Goal: Information Seeking & Learning: Find specific fact

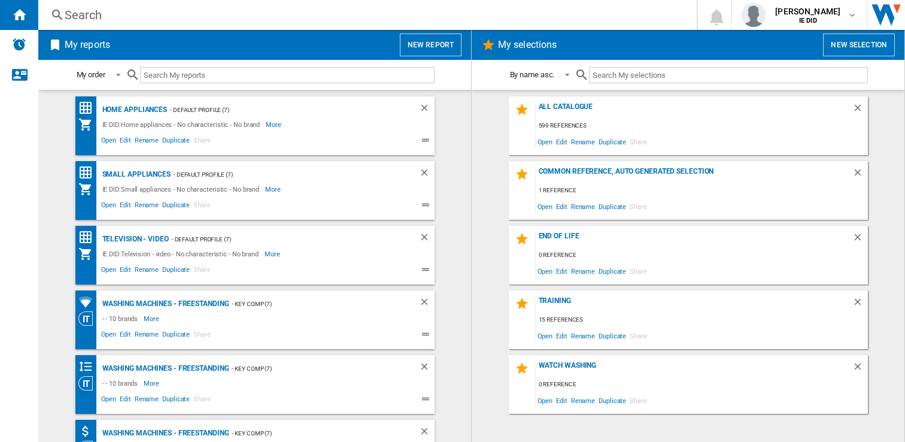
click at [156, 17] on div "Search" at bounding box center [365, 15] width 601 height 17
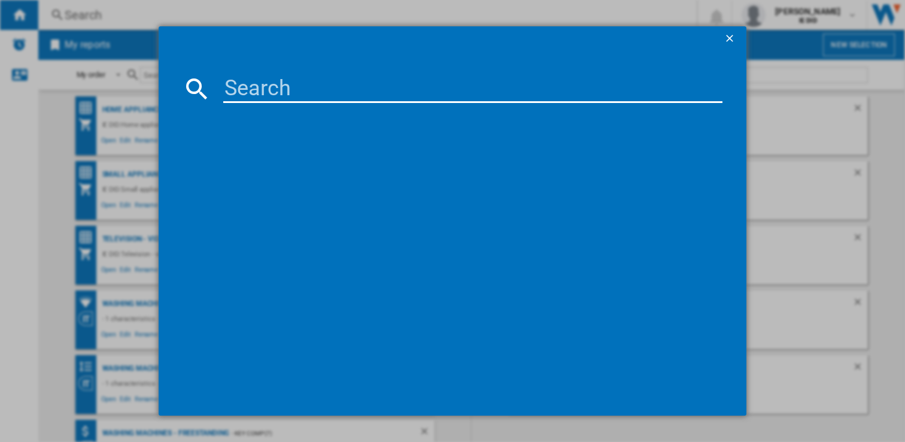
click at [233, 86] on input at bounding box center [473, 88] width 500 height 29
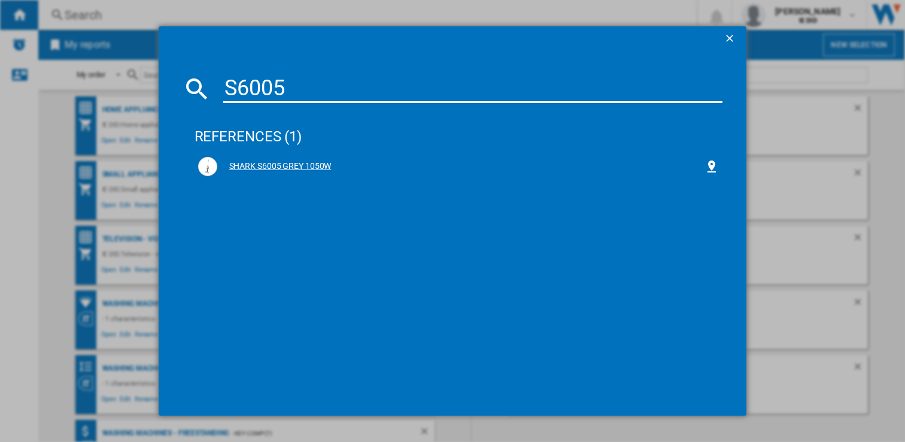
type input "S6005"
click at [250, 166] on div "SHARK S6005 GREY 1050W" at bounding box center [461, 166] width 488 height 12
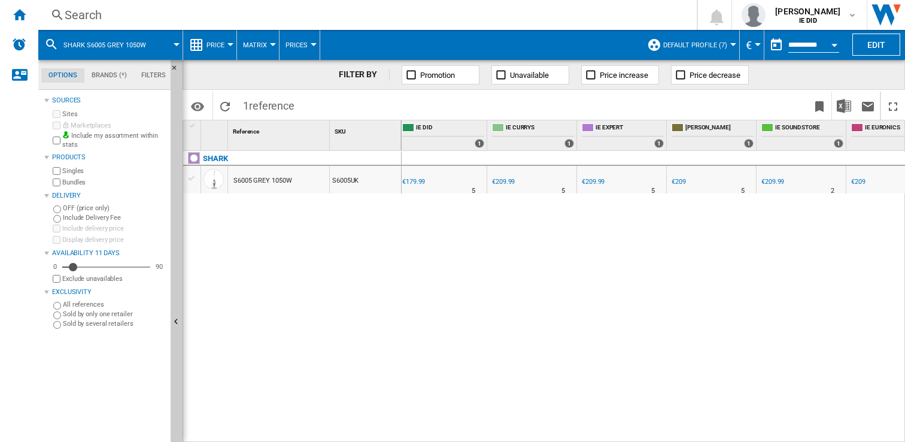
click at [151, 18] on div "Search" at bounding box center [365, 15] width 601 height 17
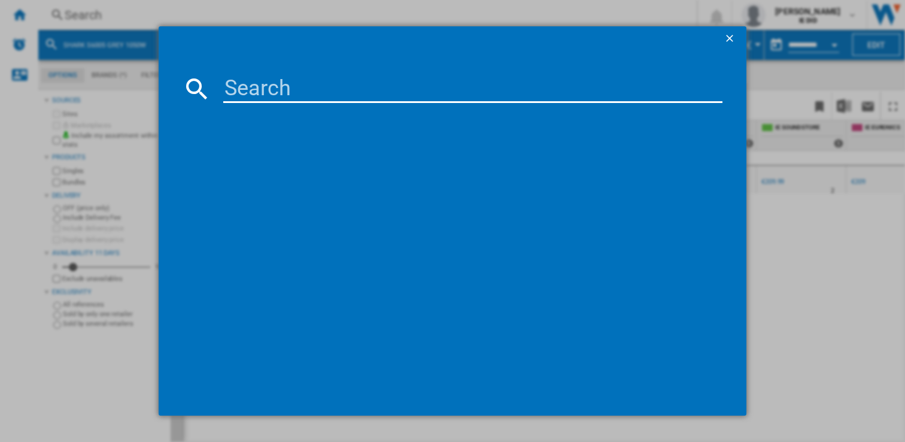
click at [238, 90] on input at bounding box center [473, 88] width 500 height 29
type input "SES876"
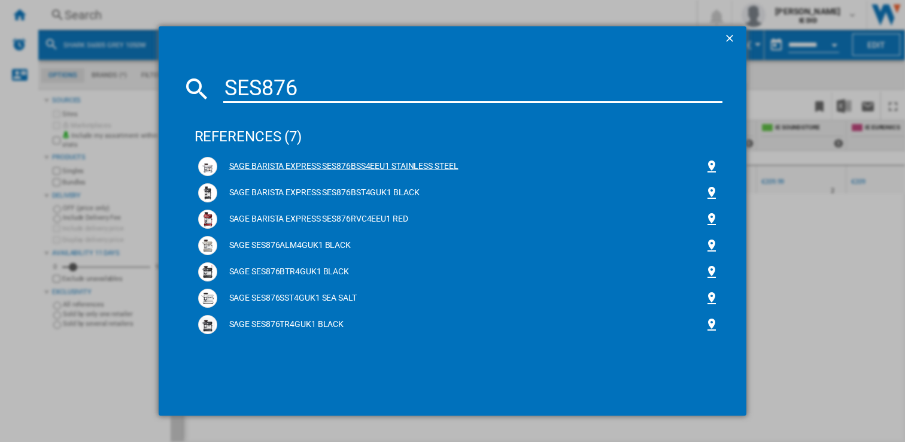
click at [315, 165] on div "SAGE BARISTA EXPRESS SES876BSS4EEU1 STAINLESS STEEL" at bounding box center [461, 166] width 488 height 12
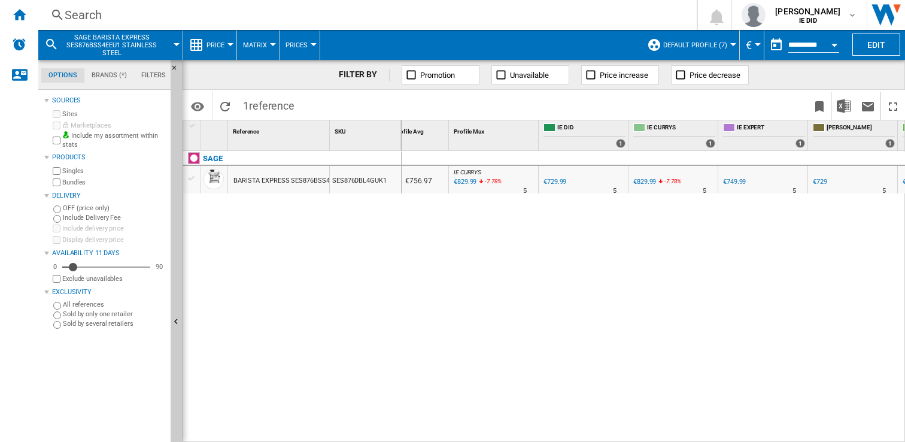
scroll to position [0, 165]
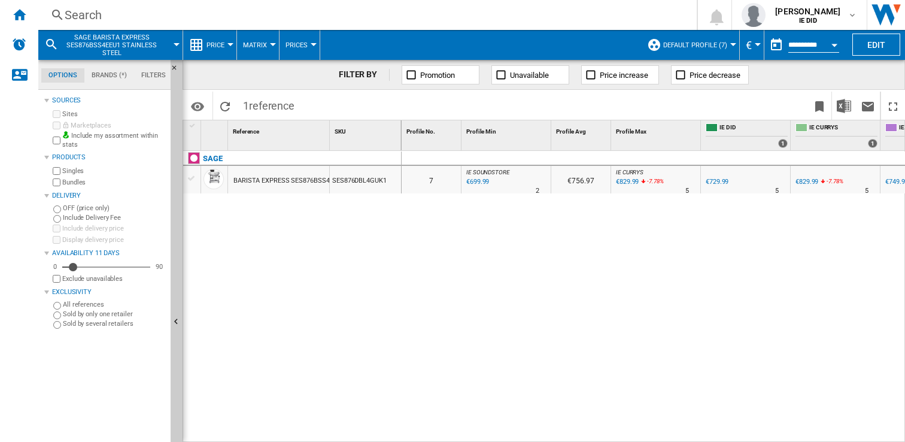
click at [479, 177] on div "€699.99" at bounding box center [476, 182] width 25 height 12
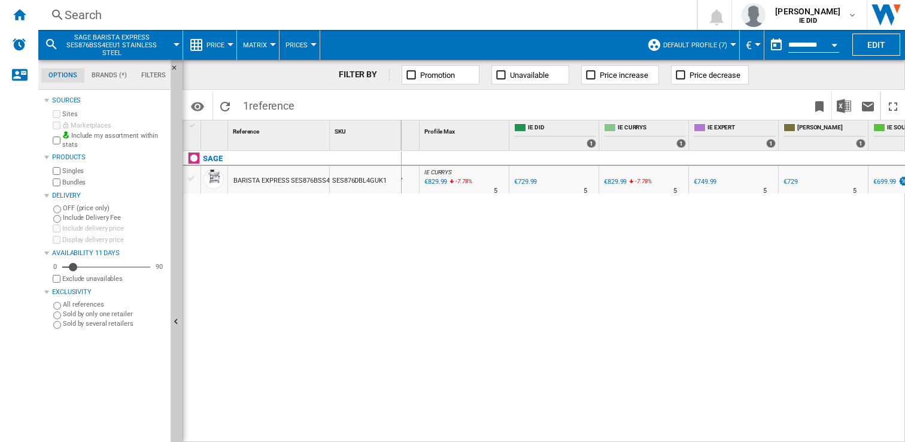
click at [528, 178] on div "€729.99" at bounding box center [525, 182] width 23 height 8
click at [791, 178] on div "€729" at bounding box center [790, 182] width 14 height 8
click at [273, 15] on div "Search" at bounding box center [365, 15] width 601 height 17
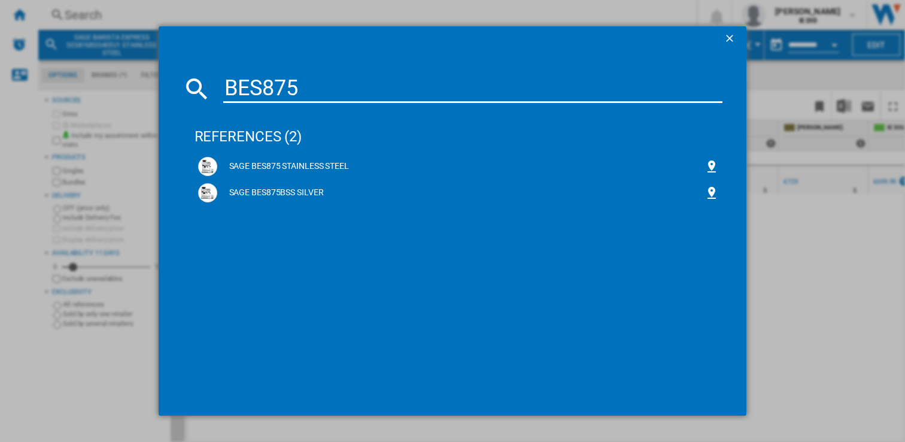
type input "BES875"
click at [296, 166] on div "SAGE BES875 STAINLESS STEEL" at bounding box center [461, 166] width 488 height 12
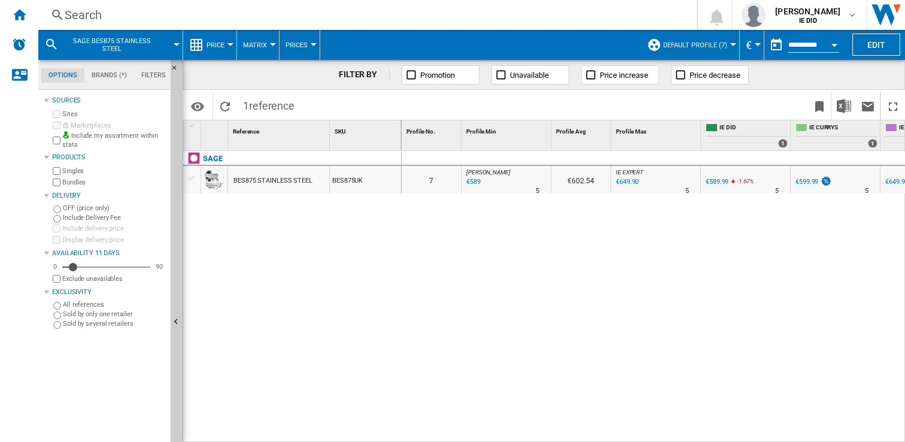
click at [472, 182] on div "€589" at bounding box center [472, 182] width 16 height 12
